Goal: Task Accomplishment & Management: Manage account settings

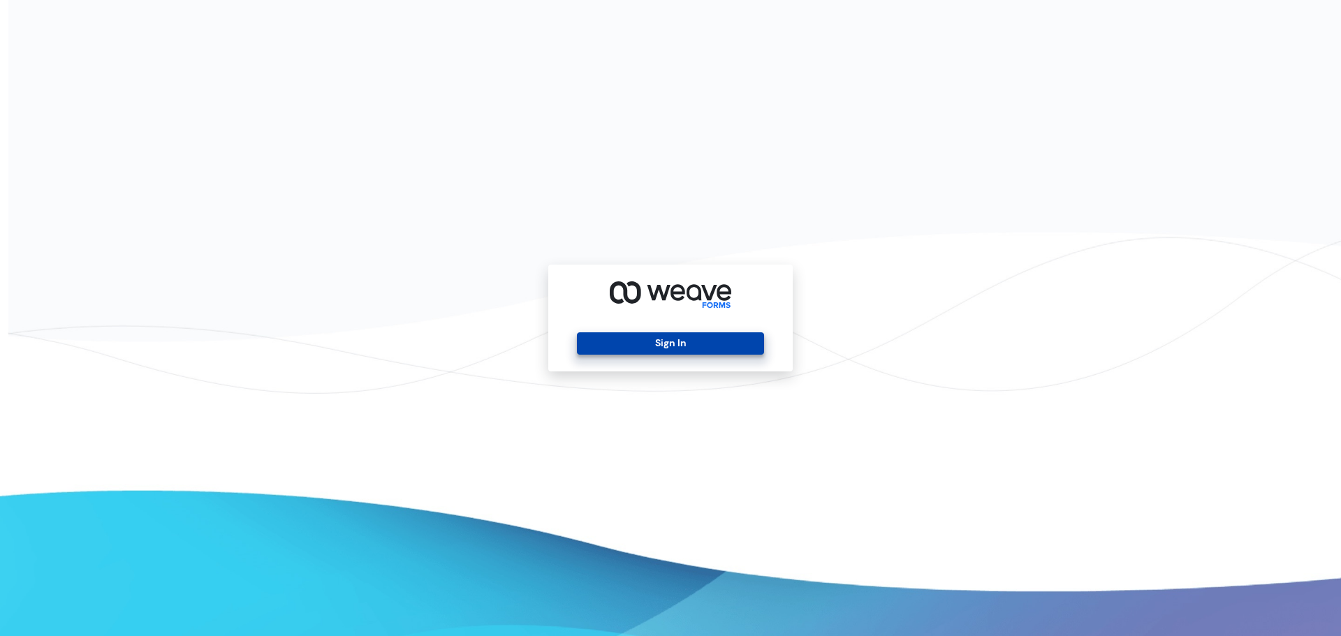
click at [611, 350] on button "Sign In" at bounding box center [670, 343] width 186 height 22
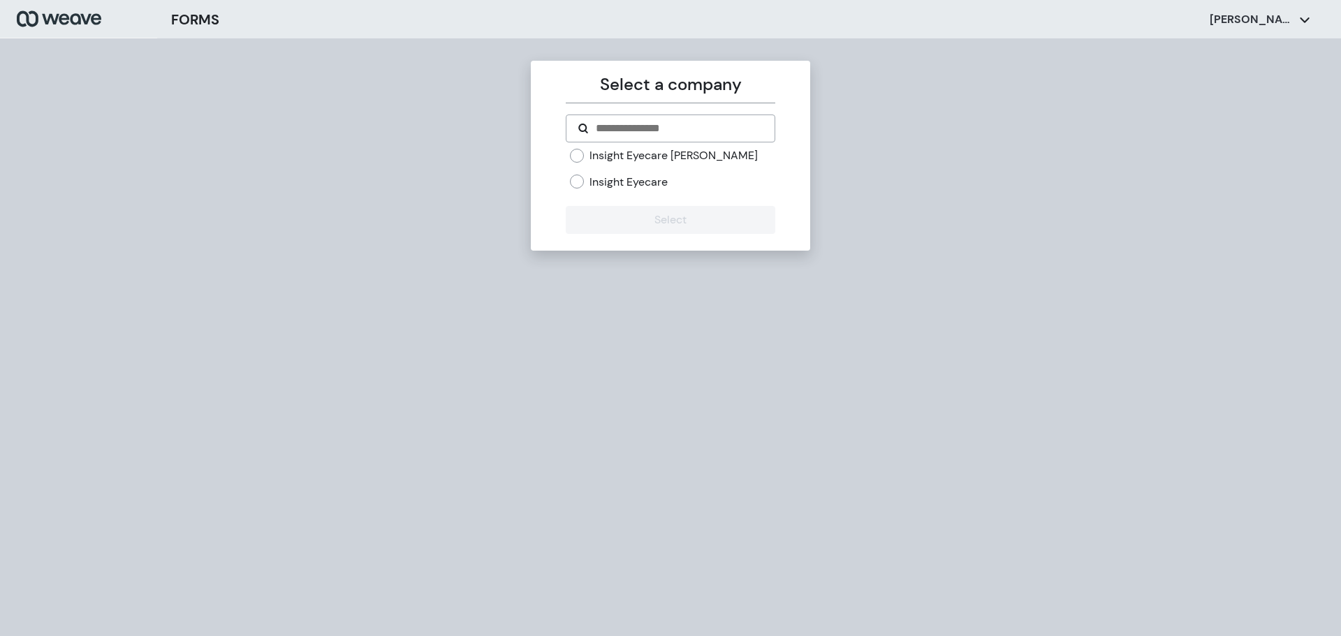
click at [619, 184] on label "Insight Eyecare" at bounding box center [628, 182] width 78 height 15
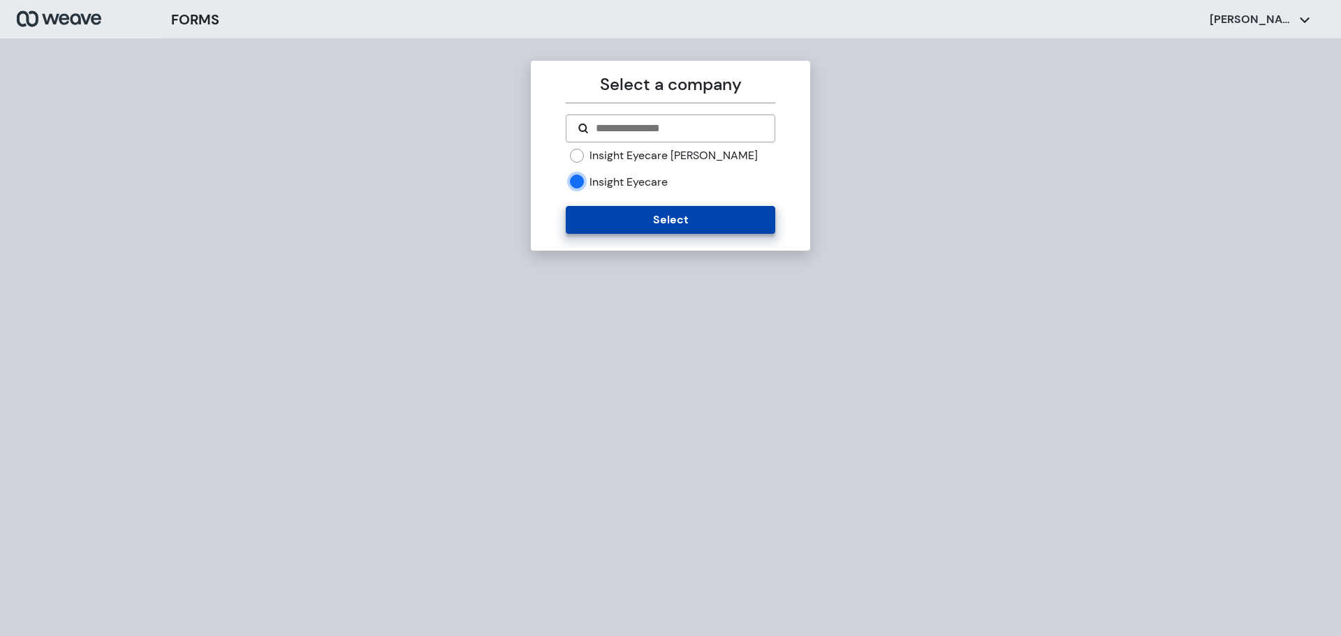
click at [630, 212] on button "Select" at bounding box center [670, 220] width 209 height 28
